Goal: Task Accomplishment & Management: Use online tool/utility

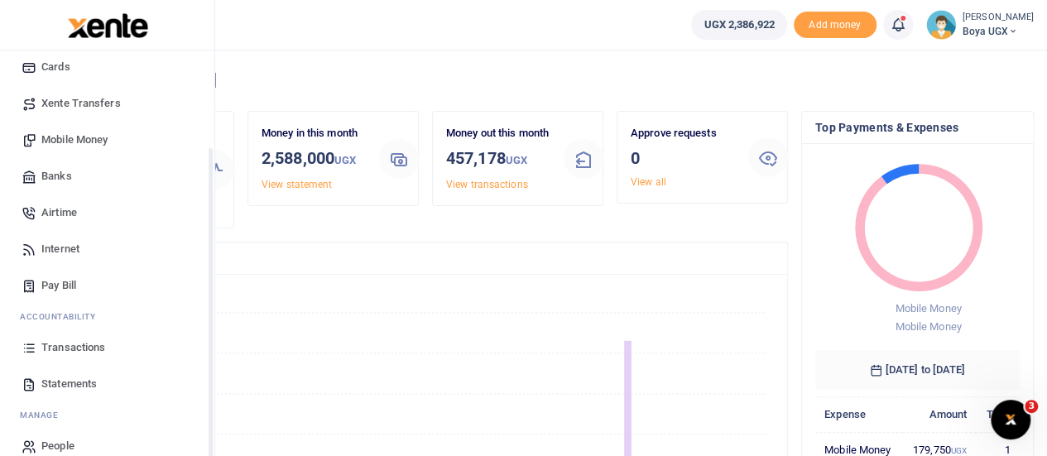
scroll to position [134, 0]
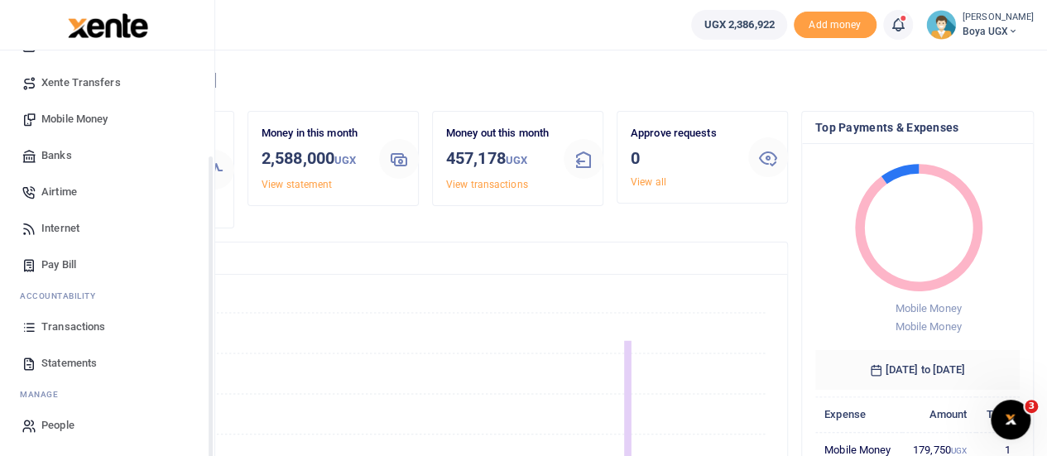
click at [61, 328] on span "Transactions" at bounding box center [73, 327] width 64 height 17
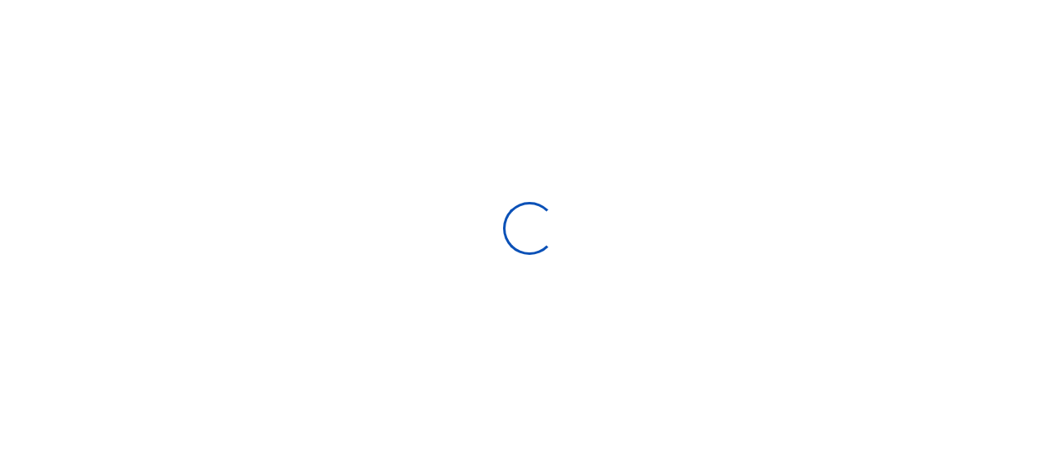
select select
type input "[DATE] - [DATE]"
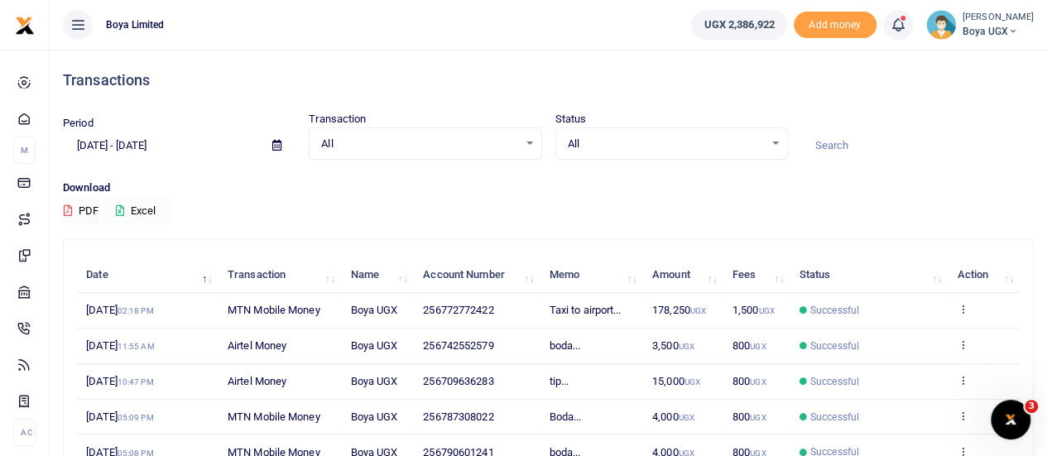
click at [131, 208] on button "Excel" at bounding box center [136, 211] width 68 height 28
click at [139, 204] on button "Excel" at bounding box center [136, 211] width 68 height 28
